Goal: Task Accomplishment & Management: Use online tool/utility

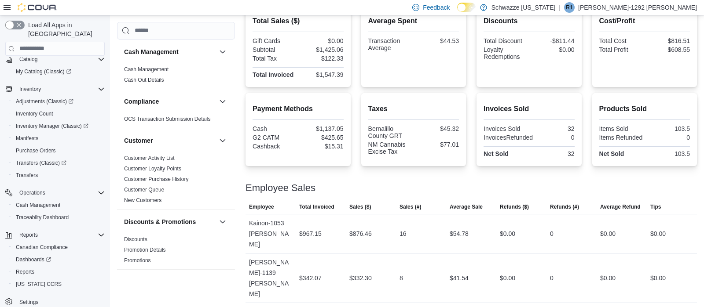
scroll to position [35, 0]
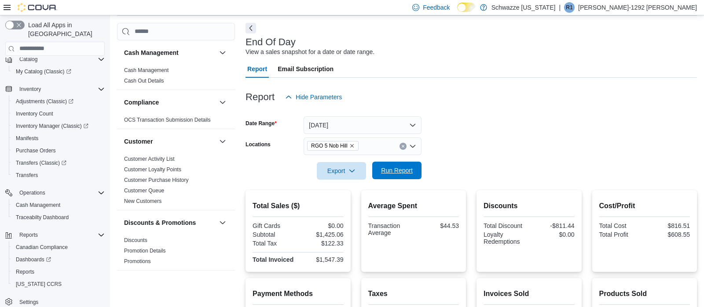
click at [395, 165] on span "Run Report" at bounding box center [396, 171] width 39 height 18
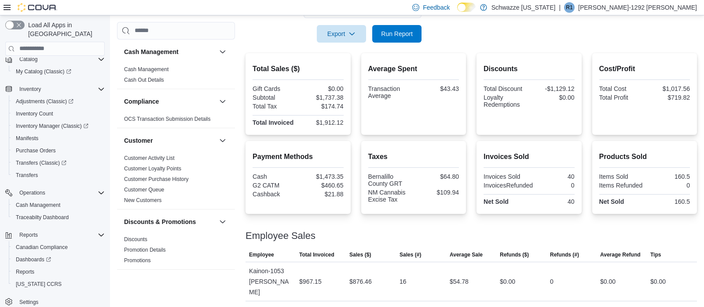
scroll to position [110, 0]
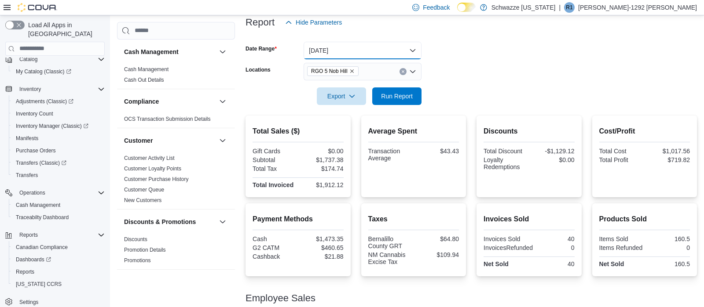
click at [374, 44] on button "[DATE]" at bounding box center [363, 51] width 118 height 18
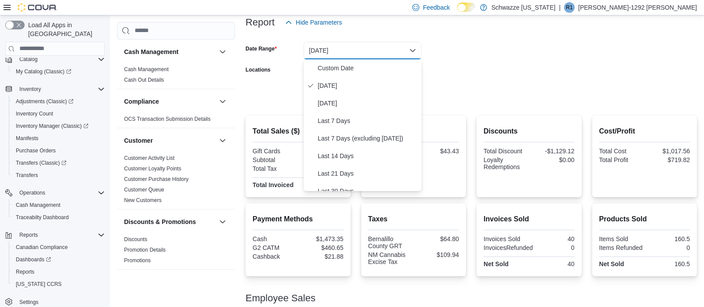
drag, startPoint x: 679, startPoint y: 41, endPoint x: 595, endPoint y: 43, distance: 84.0
click at [663, 40] on div at bounding box center [470, 36] width 451 height 11
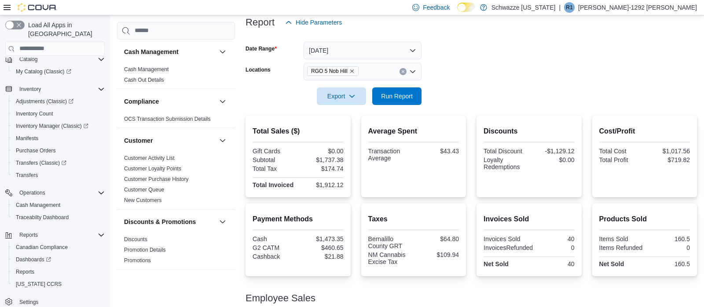
click at [403, 77] on div "RGO 5 Nob Hill" at bounding box center [363, 72] width 118 height 18
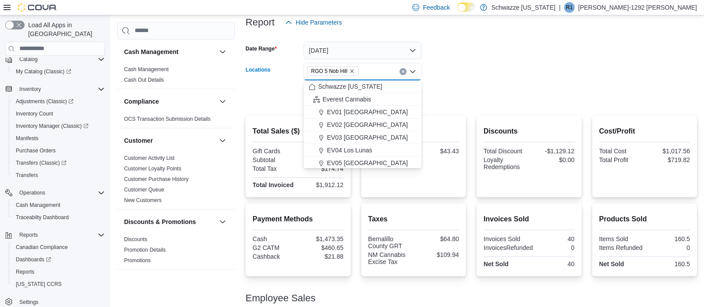
click at [402, 74] on button "Clear input" at bounding box center [402, 71] width 7 height 7
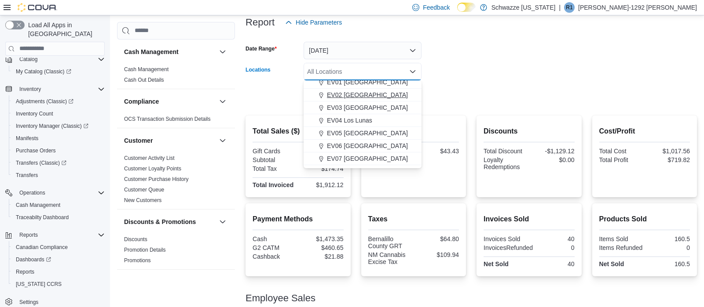
scroll to position [42, 0]
click at [365, 120] on div "EV05 [GEOGRAPHIC_DATA]" at bounding box center [362, 121] width 107 height 9
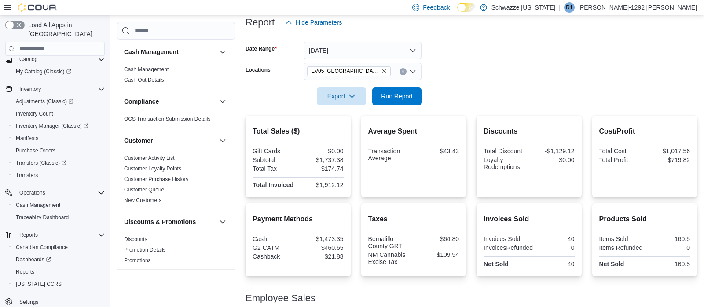
drag, startPoint x: 461, startPoint y: 72, endPoint x: 421, endPoint y: 88, distance: 43.1
click at [456, 73] on form "Date Range [DATE] Locations EV05 Uptown Export Run Report" at bounding box center [470, 68] width 451 height 74
click at [384, 103] on span "Run Report" at bounding box center [396, 96] width 39 height 18
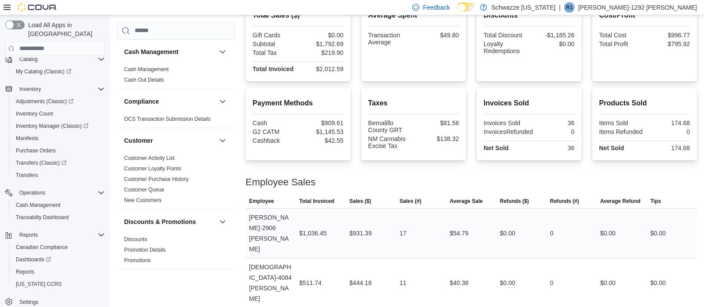
scroll to position [121, 0]
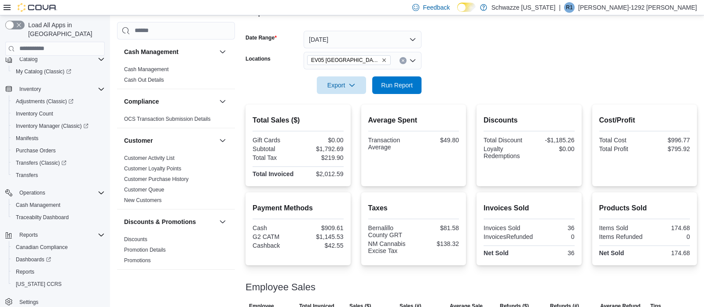
click at [406, 62] on button "Clear input" at bounding box center [402, 60] width 7 height 7
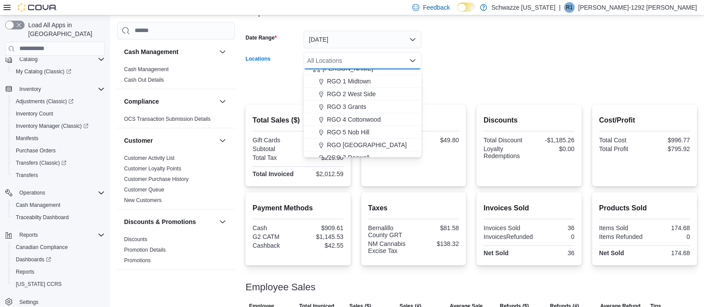
scroll to position [251, 0]
click at [355, 122] on span "RGO 5 Nob Hill" at bounding box center [348, 118] width 42 height 9
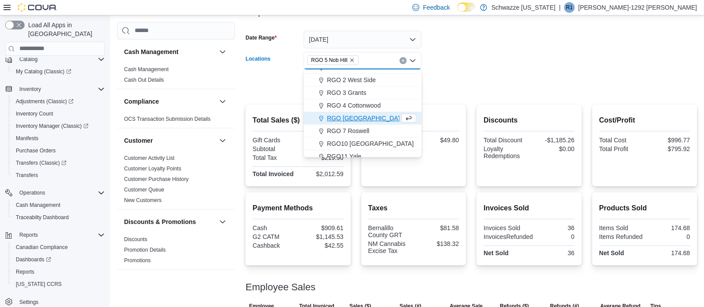
click at [404, 64] on div "RGO 5 Nob Hill" at bounding box center [363, 61] width 118 height 18
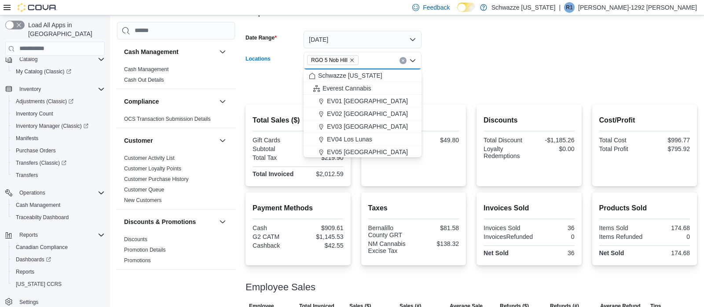
click at [404, 62] on icon "Clear input" at bounding box center [403, 60] width 2 height 2
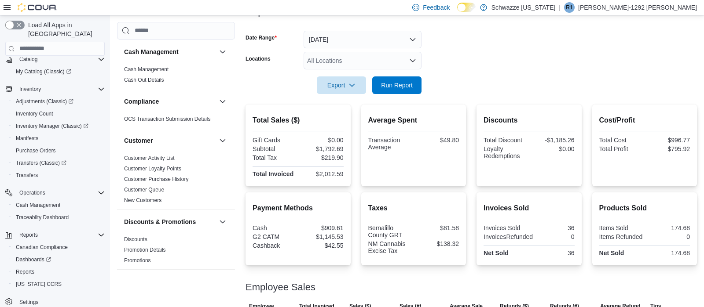
click at [555, 40] on form "Date Range [DATE] Locations All Locations Export Run Report" at bounding box center [470, 57] width 451 height 74
click at [364, 66] on div "All Locations" at bounding box center [363, 61] width 118 height 18
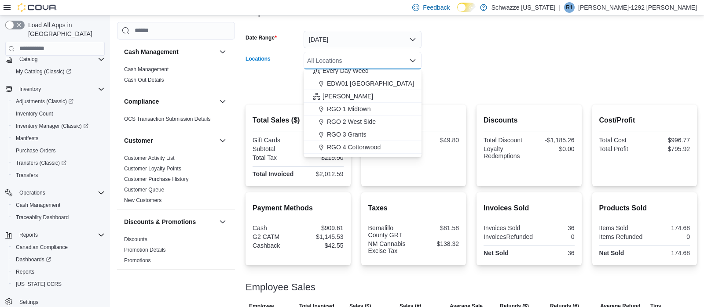
scroll to position [251, 0]
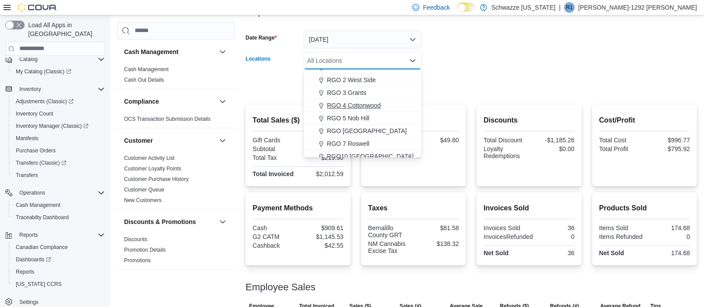
click at [370, 112] on button "RGO 4 Cottonwood" at bounding box center [363, 105] width 118 height 13
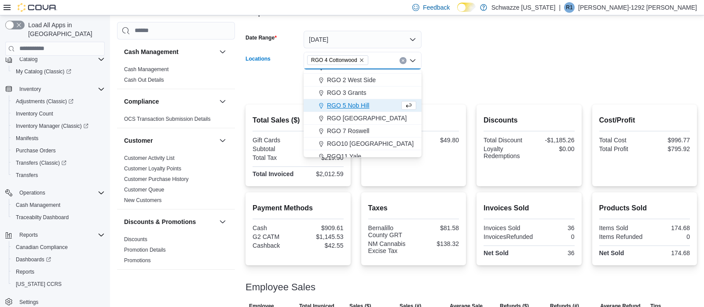
click at [359, 102] on span "RGO 5 Nob Hill" at bounding box center [348, 105] width 42 height 9
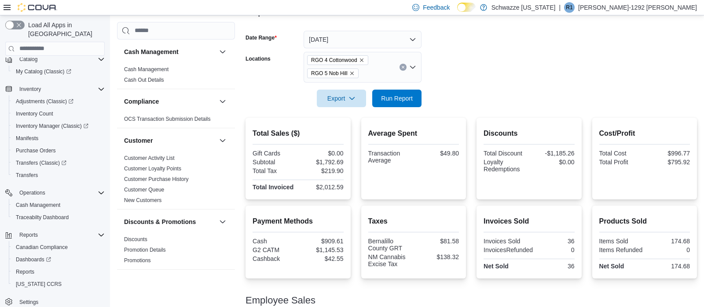
click at [428, 78] on form "Date Range [DATE] Locations RGO 4 Cottonwood RGO 5 Nob Hill Export Run Report" at bounding box center [470, 63] width 451 height 87
click at [359, 56] on span "RGO 4 Cottonwood" at bounding box center [337, 60] width 53 height 9
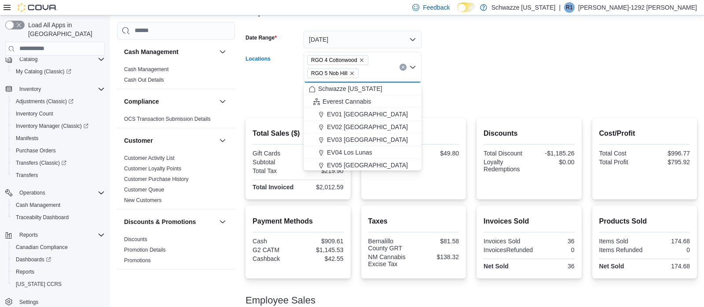
click at [362, 63] on span "RGO 4 Cottonwood" at bounding box center [337, 60] width 53 height 9
click at [360, 57] on span "RGO 4 Cottonwood" at bounding box center [337, 60] width 53 height 9
click at [360, 62] on icon "Remove RGO 4 Cottonwood from selection in this group" at bounding box center [361, 60] width 5 height 5
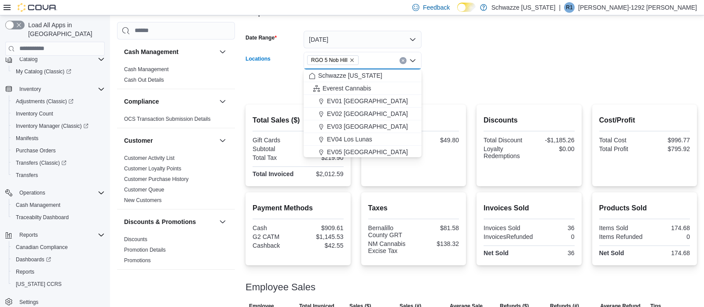
click at [424, 58] on form "Date Range [DATE] Locations RGO 5 [GEOGRAPHIC_DATA] Combo box. Selected. RGO 5 …" at bounding box center [470, 57] width 451 height 74
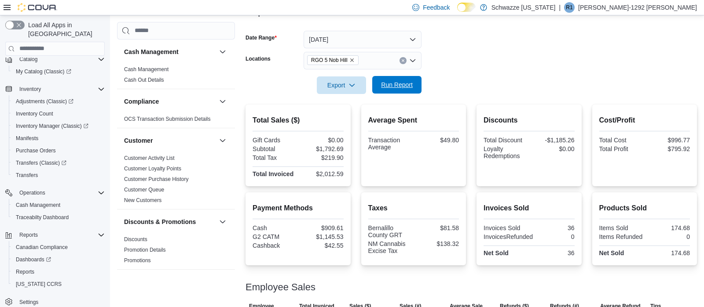
click at [402, 83] on span "Run Report" at bounding box center [397, 85] width 32 height 9
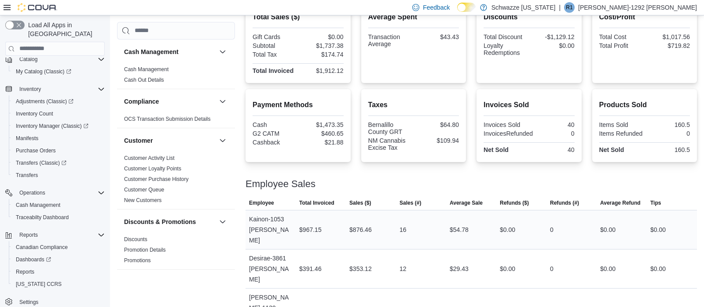
scroll to position [202, 0]
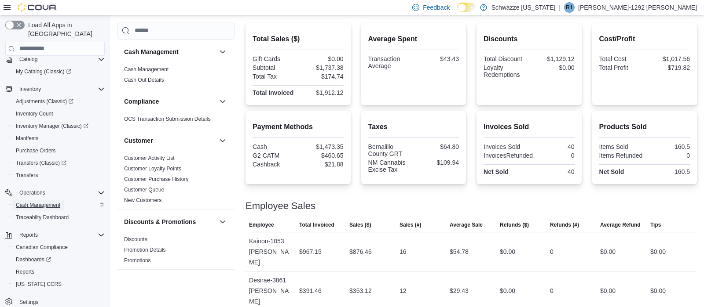
click at [56, 202] on span "Cash Management" at bounding box center [38, 205] width 44 height 7
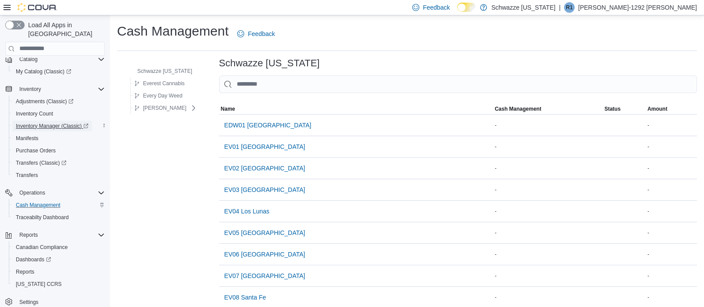
click at [57, 123] on span "Inventory Manager (Classic)" at bounding box center [52, 126] width 73 height 7
